Goal: Use online tool/utility: Utilize a website feature to perform a specific function

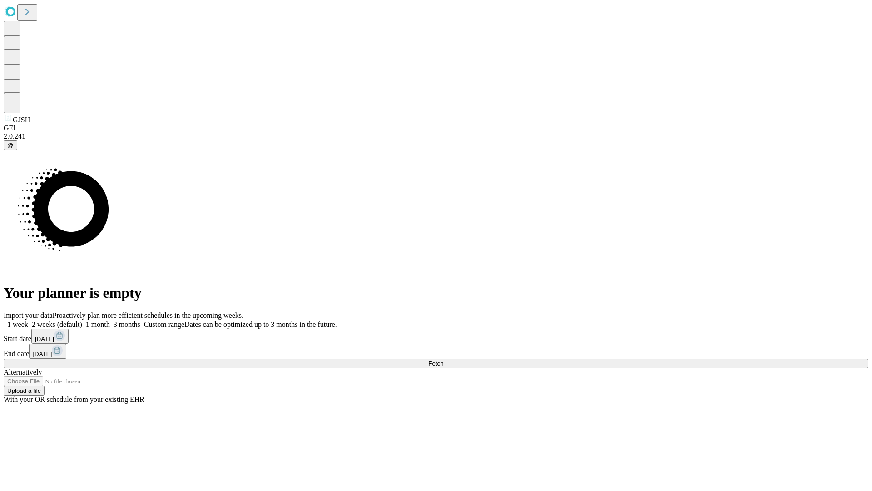
click at [443, 360] on span "Fetch" at bounding box center [435, 363] width 15 height 7
